Goal: Transaction & Acquisition: Book appointment/travel/reservation

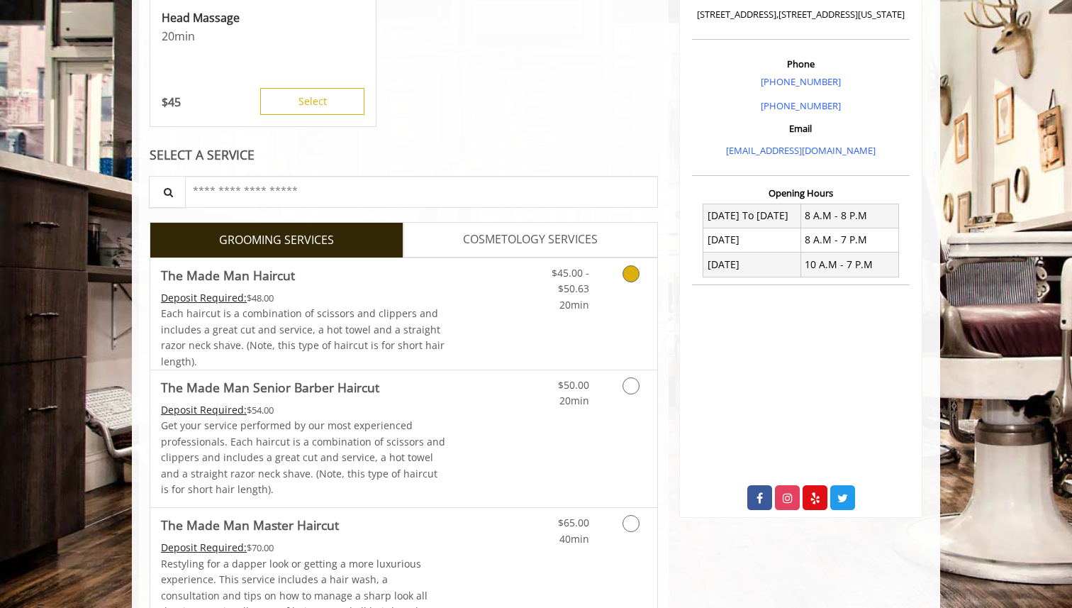
scroll to position [390, 0]
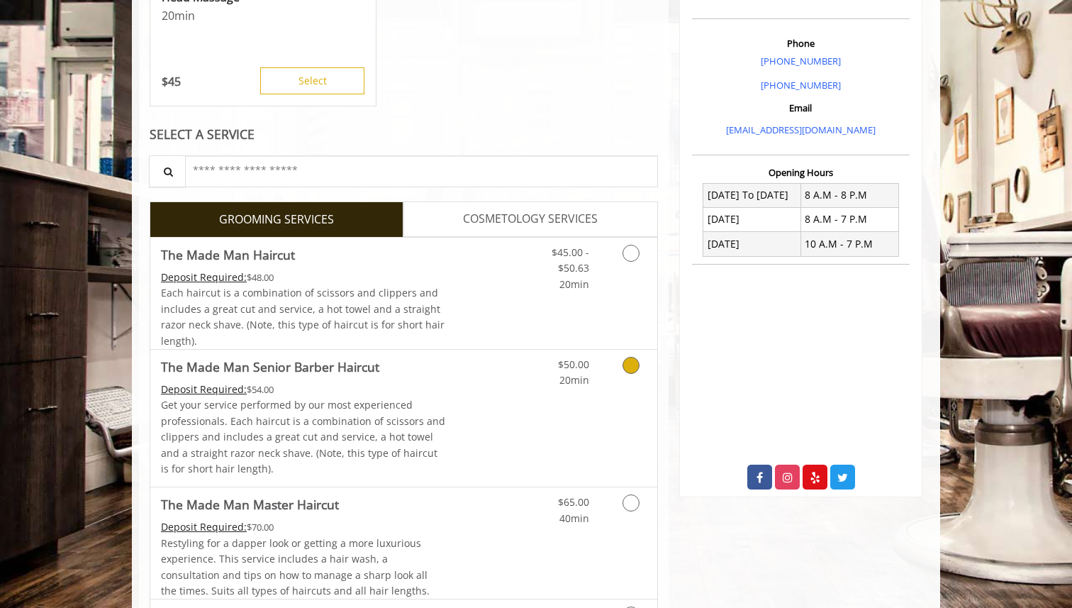
click at [634, 359] on icon "Grooming services" at bounding box center [630, 365] width 17 height 17
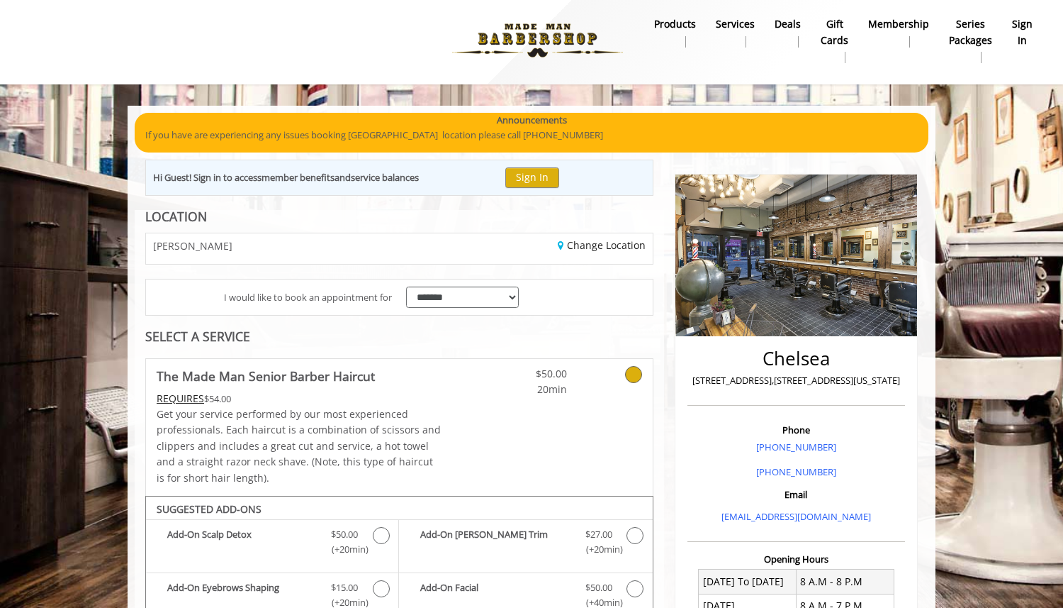
scroll to position [0, 0]
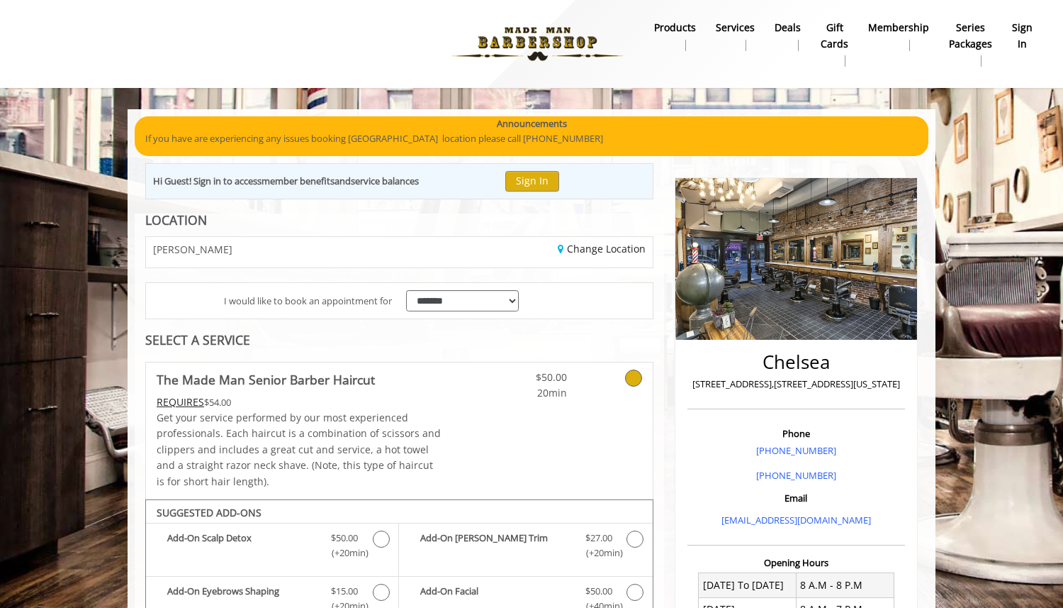
click at [554, 43] on img at bounding box center [537, 44] width 195 height 78
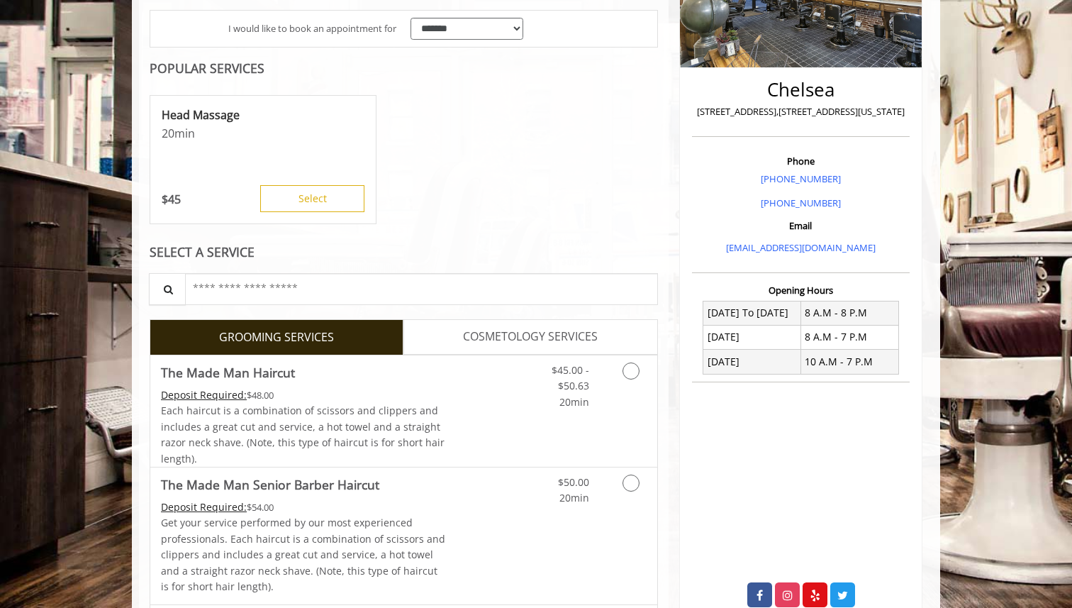
scroll to position [274, 0]
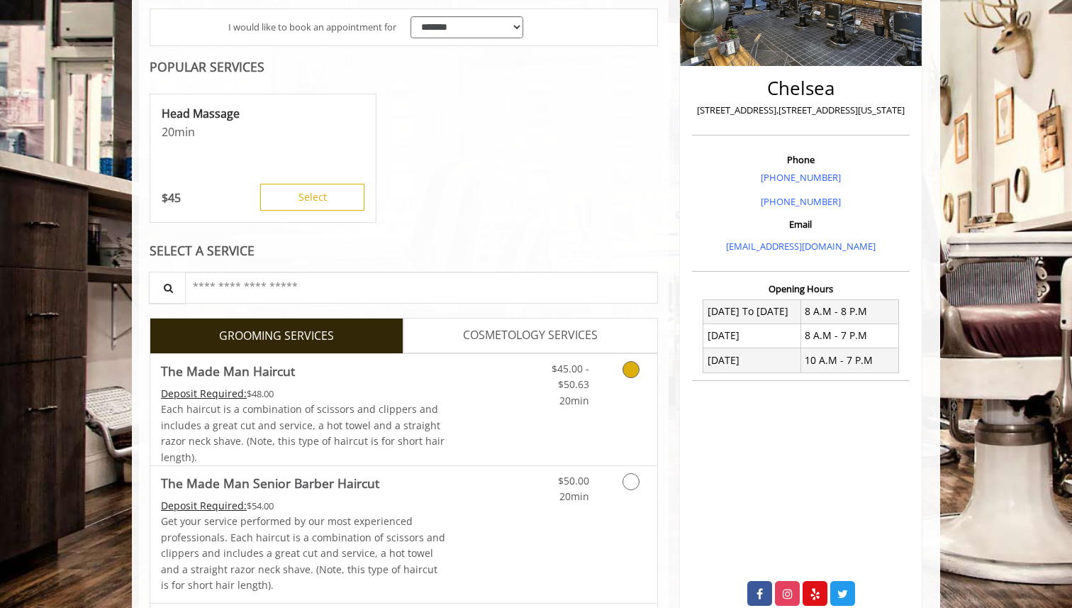
click at [560, 403] on span "20min" at bounding box center [574, 399] width 30 height 13
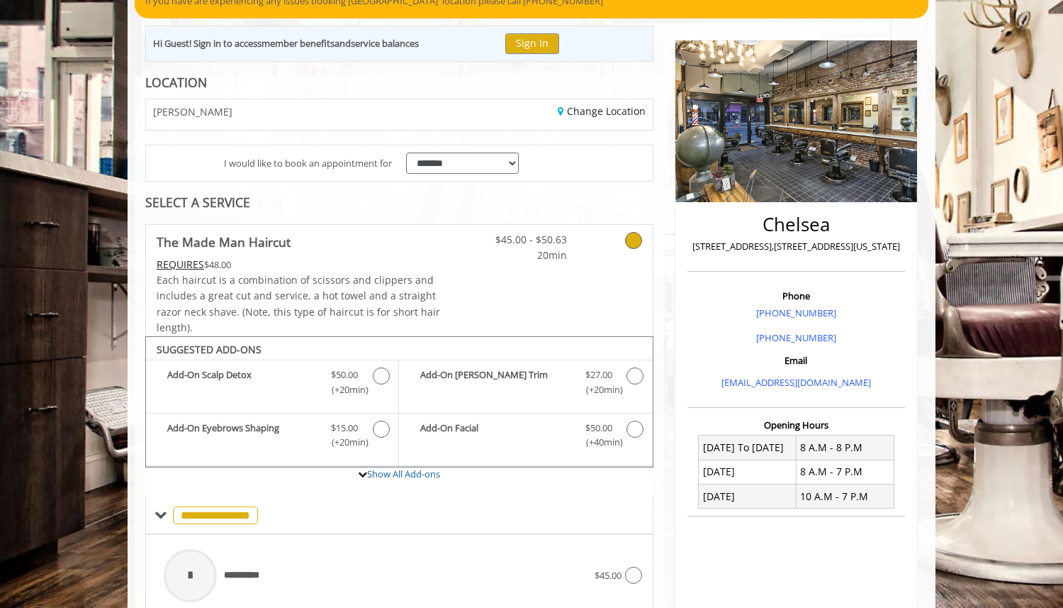
scroll to position [125, 0]
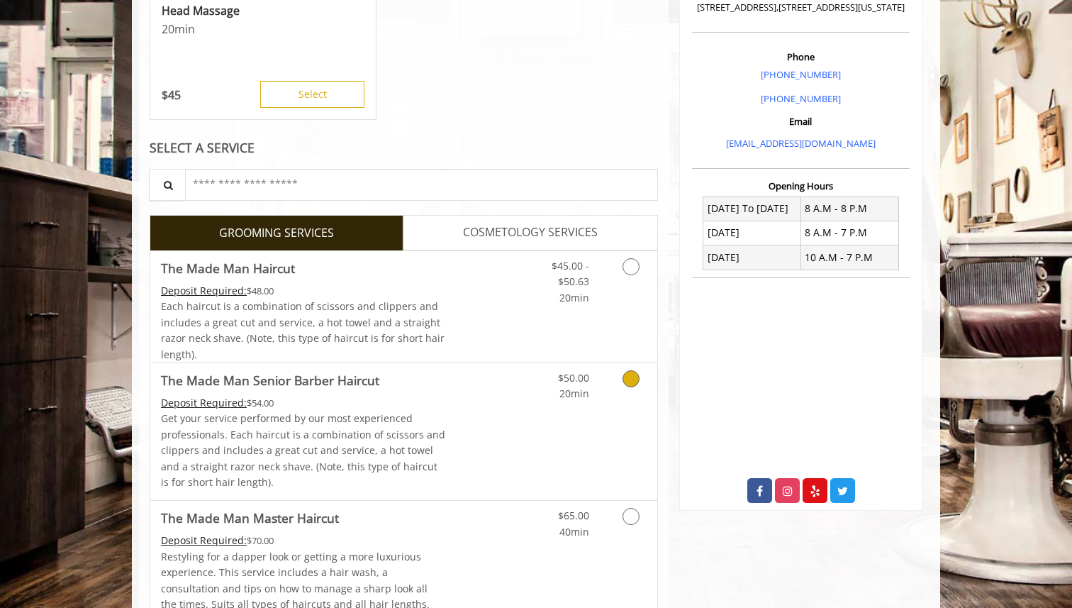
scroll to position [377, 0]
click at [542, 396] on link "$50.00 20min" at bounding box center [559, 381] width 59 height 39
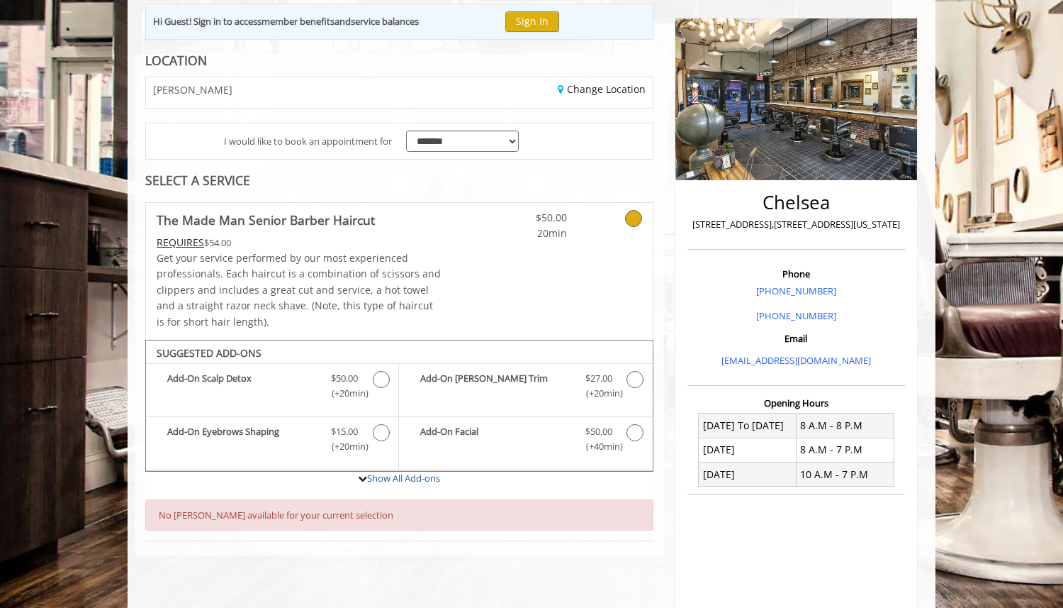
scroll to position [0, 0]
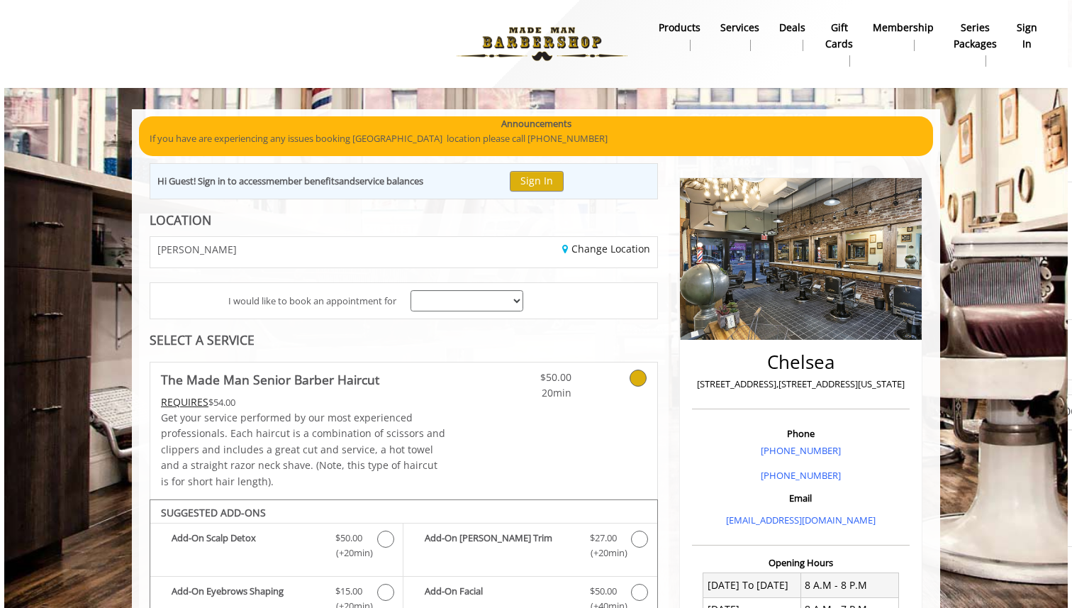
scroll to position [60, 0]
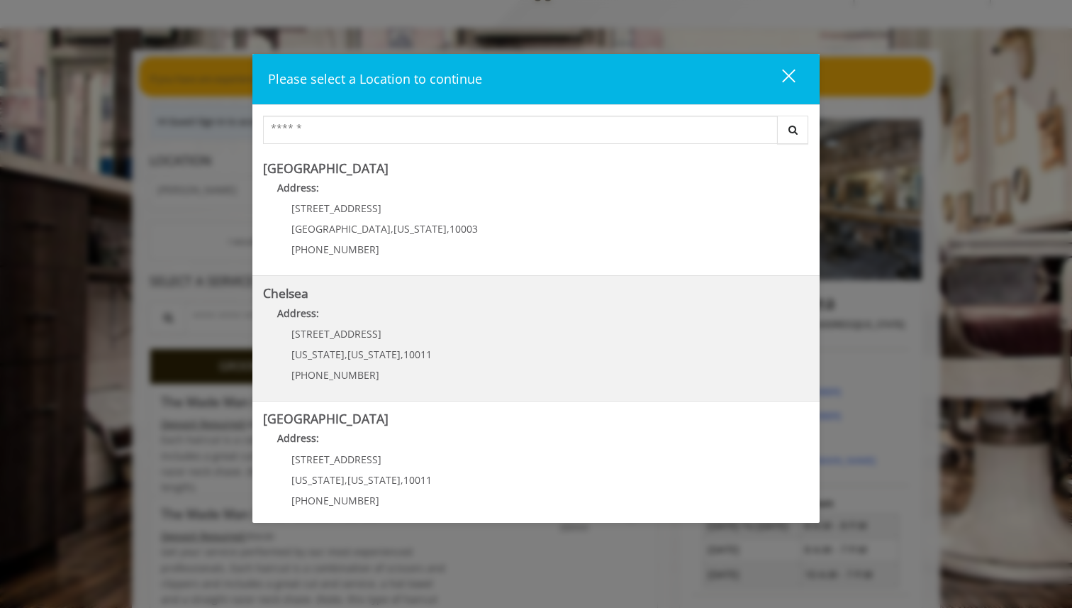
click at [418, 334] on p "[STREET_ADDRESS]" at bounding box center [361, 333] width 140 height 11
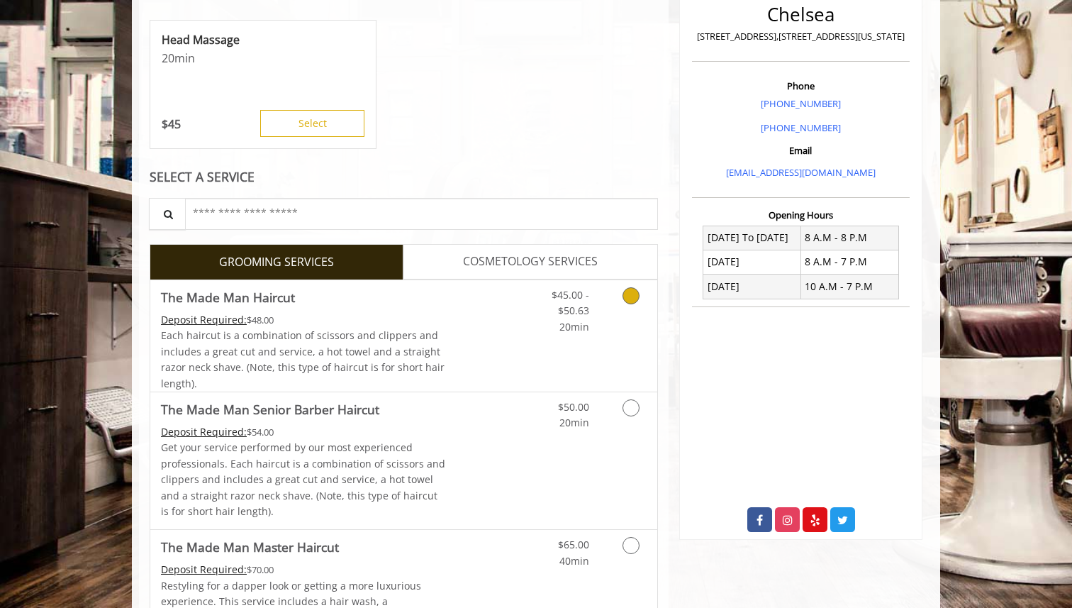
click at [453, 331] on link "Discounted Price" at bounding box center [488, 335] width 84 height 111
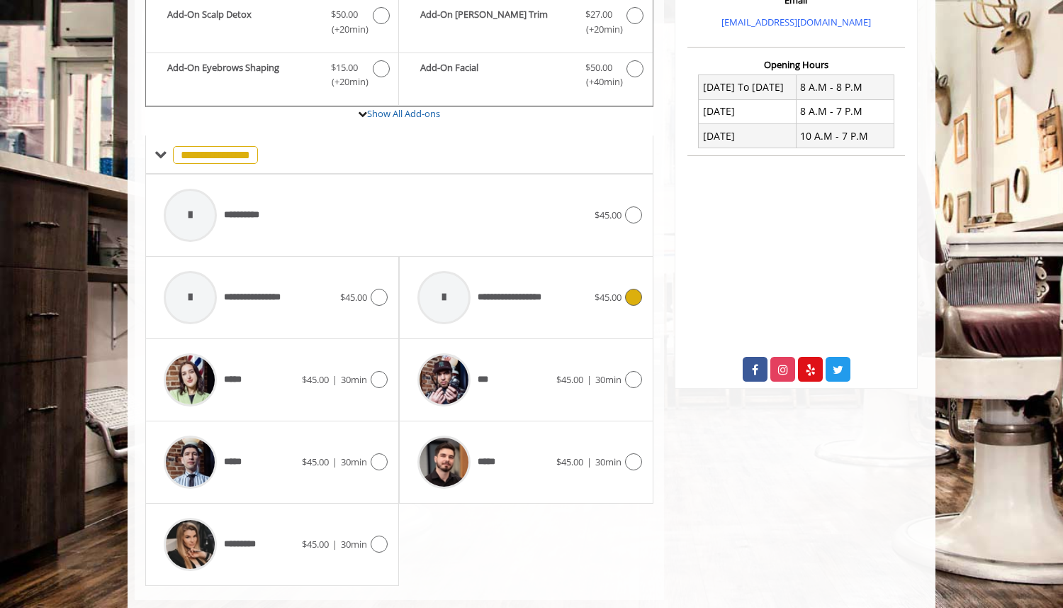
scroll to position [525, 0]
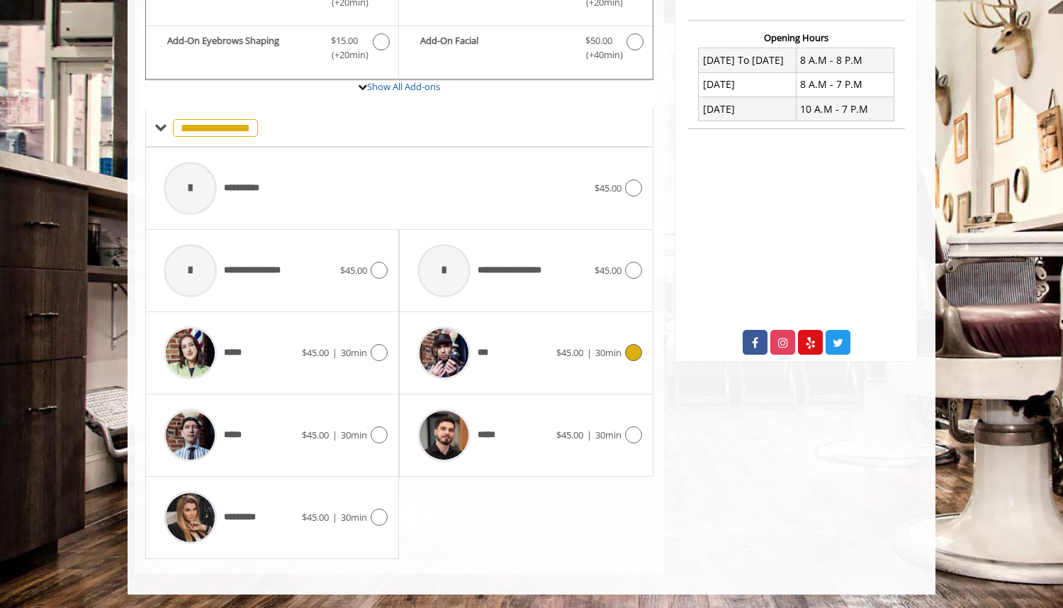
click at [555, 374] on div "*** $45.00 | 30min" at bounding box center [525, 352] width 231 height 67
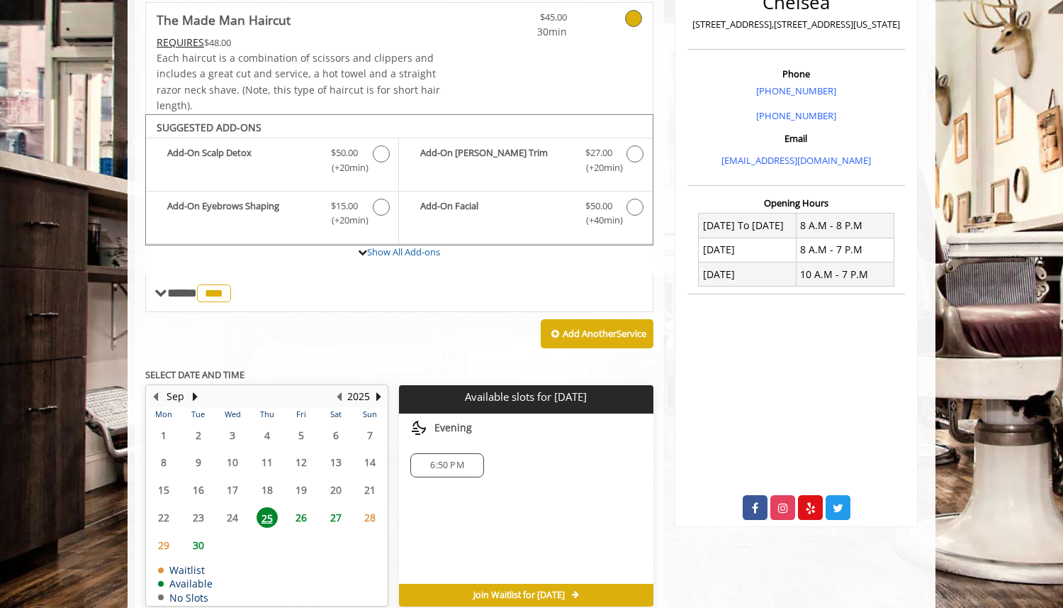
scroll to position [427, 0]
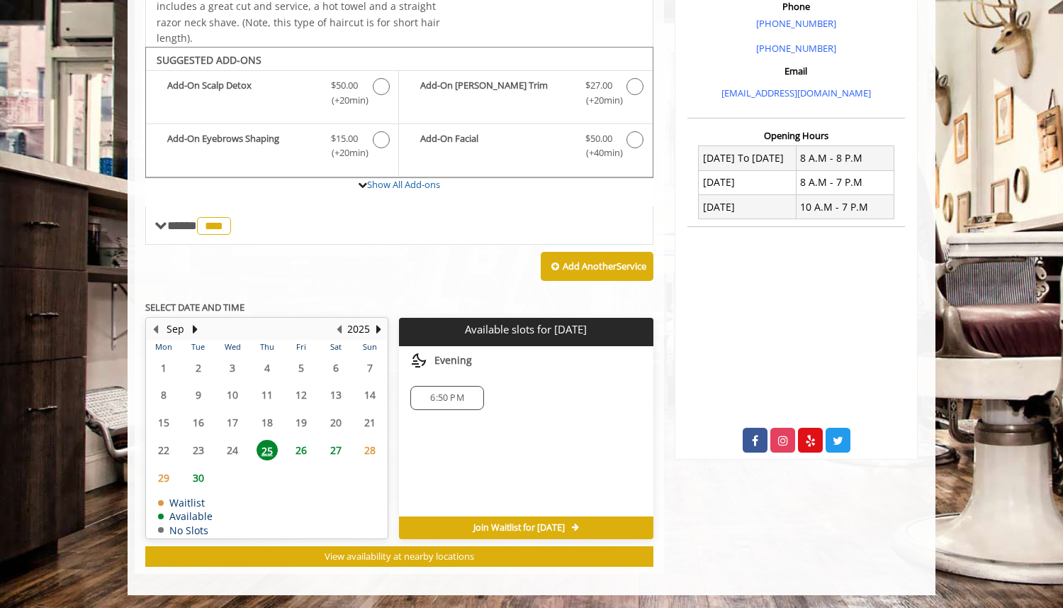
click at [333, 444] on span "27" at bounding box center [335, 450] width 21 height 21
